Goal: Transaction & Acquisition: Download file/media

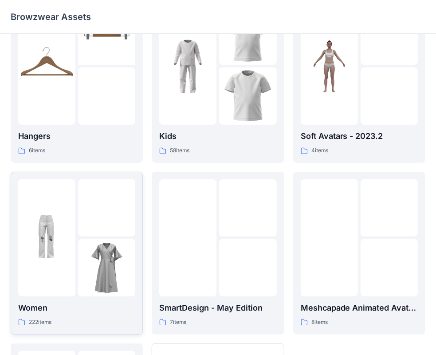
scroll to position [89, 0]
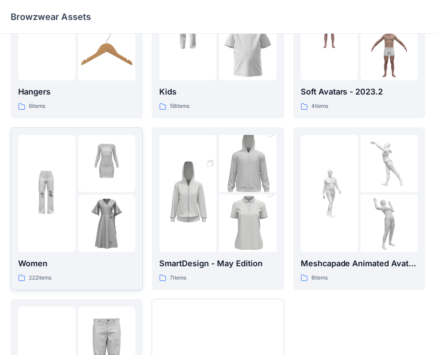
click at [52, 216] on img at bounding box center [46, 193] width 57 height 57
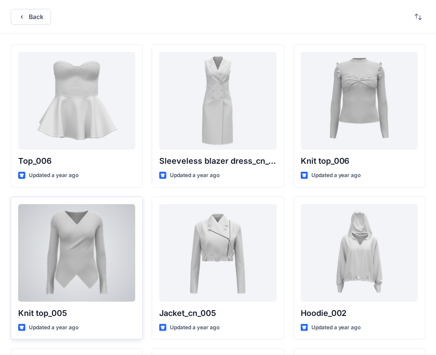
click at [83, 267] on div at bounding box center [76, 253] width 117 height 98
click at [62, 233] on div at bounding box center [76, 253] width 117 height 98
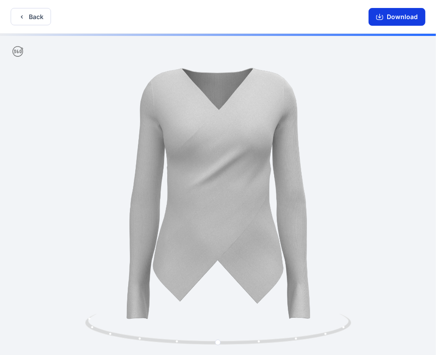
click at [392, 19] on button "Download" at bounding box center [397, 17] width 57 height 18
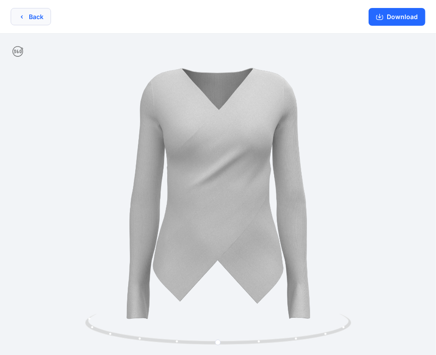
click at [27, 16] on button "Back" at bounding box center [31, 16] width 40 height 17
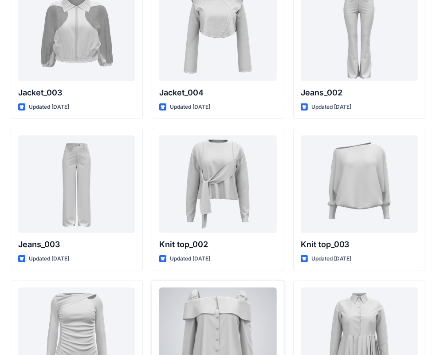
scroll to position [2151, 0]
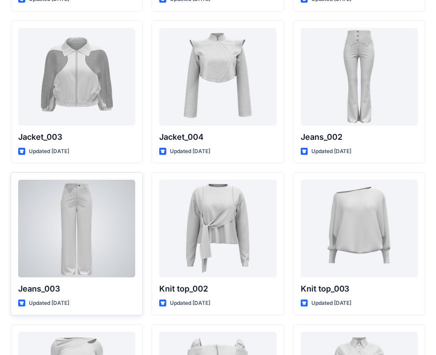
click at [76, 228] on div at bounding box center [76, 229] width 117 height 98
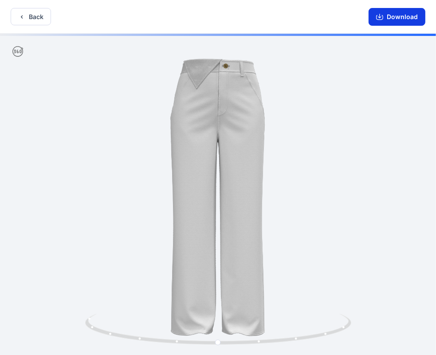
click at [405, 18] on button "Download" at bounding box center [397, 17] width 57 height 18
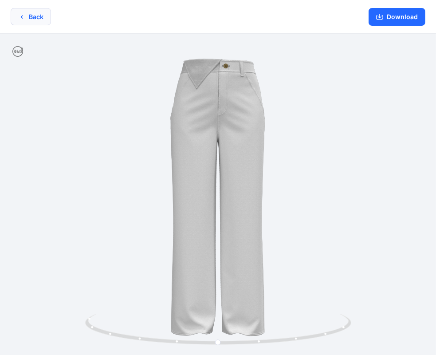
click at [24, 17] on icon "button" at bounding box center [21, 16] width 7 height 7
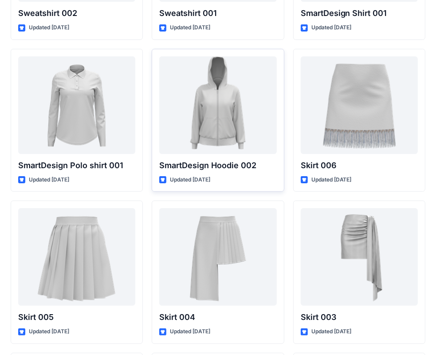
scroll to position [4358, 0]
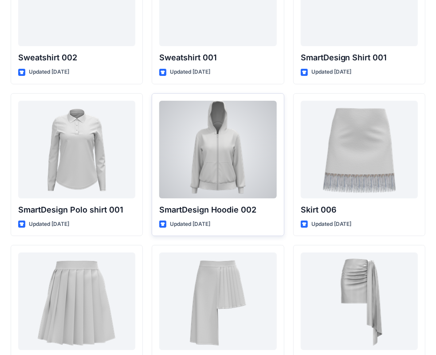
click at [215, 165] on div at bounding box center [217, 150] width 117 height 98
